Goal: Find specific page/section: Find specific page/section

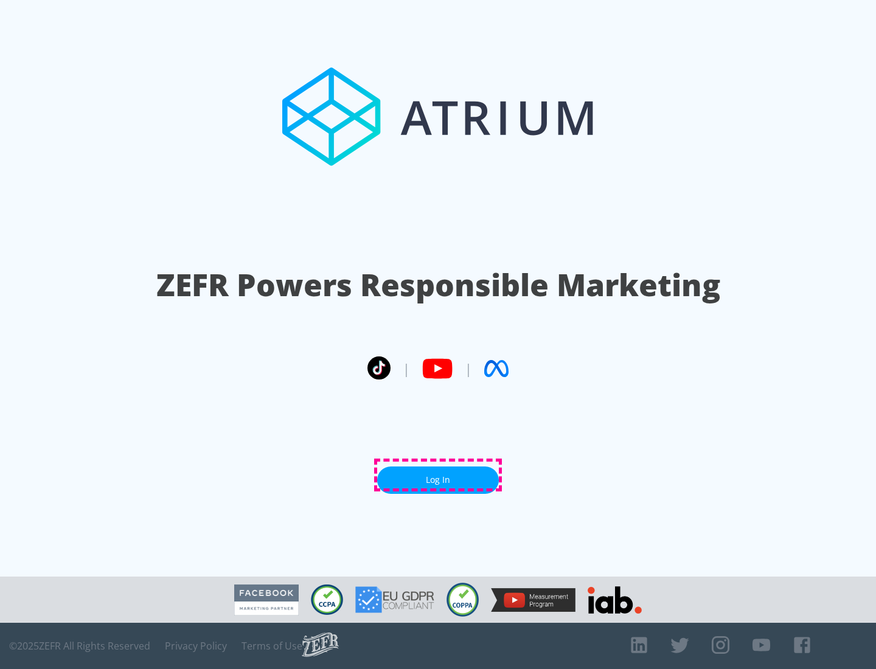
click at [438, 475] on link "Log In" at bounding box center [438, 480] width 122 height 27
